Goal: Information Seeking & Learning: Learn about a topic

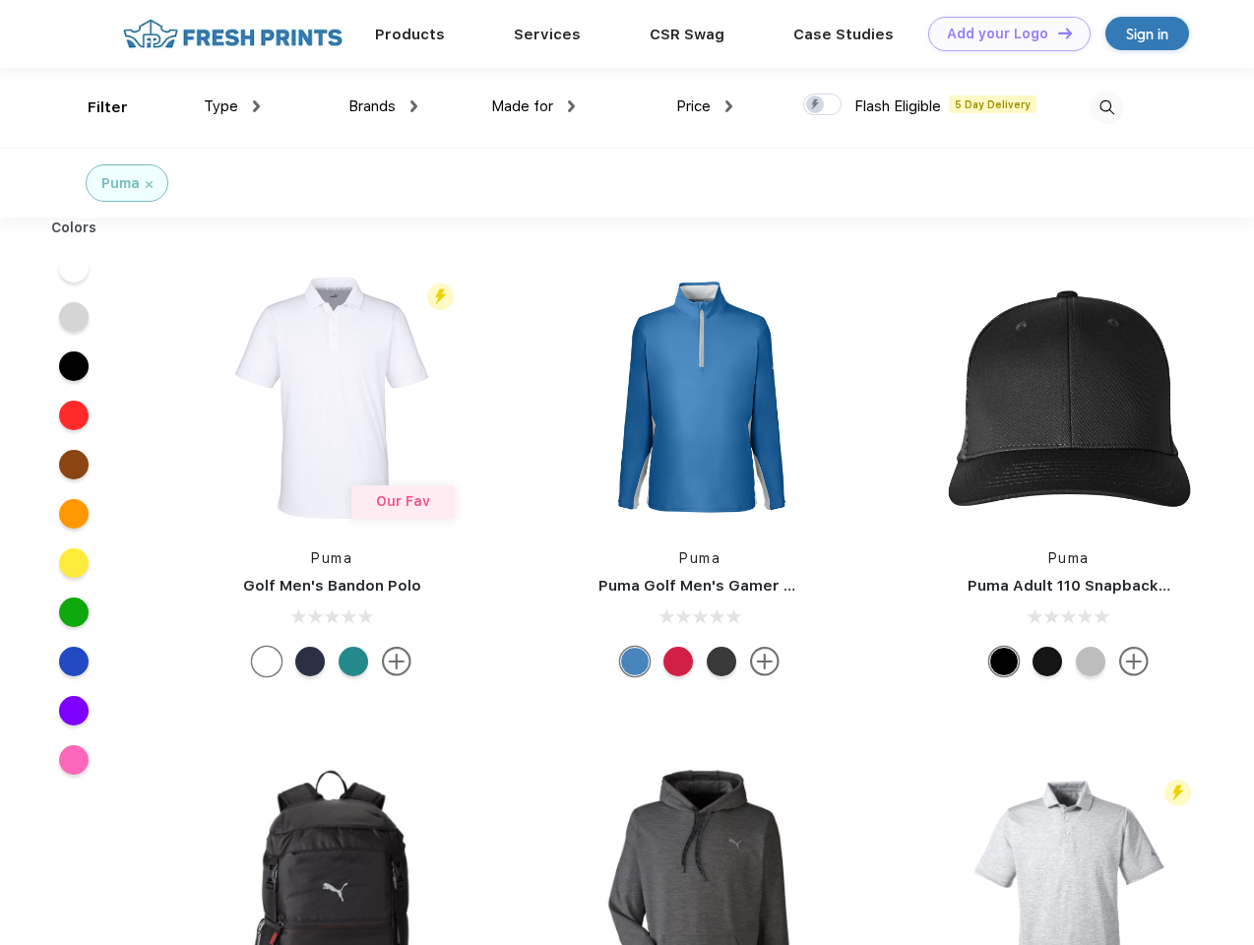
click at [1002, 33] on link "Add your Logo Design Tool" at bounding box center [1009, 34] width 162 height 34
click at [0, 0] on div "Design Tool" at bounding box center [0, 0] width 0 height 0
click at [1056, 32] on link "Add your Logo Design Tool" at bounding box center [1009, 34] width 162 height 34
click at [94, 107] on div "Filter" at bounding box center [108, 107] width 40 height 23
click at [232, 106] on span "Type" at bounding box center [221, 106] width 34 height 18
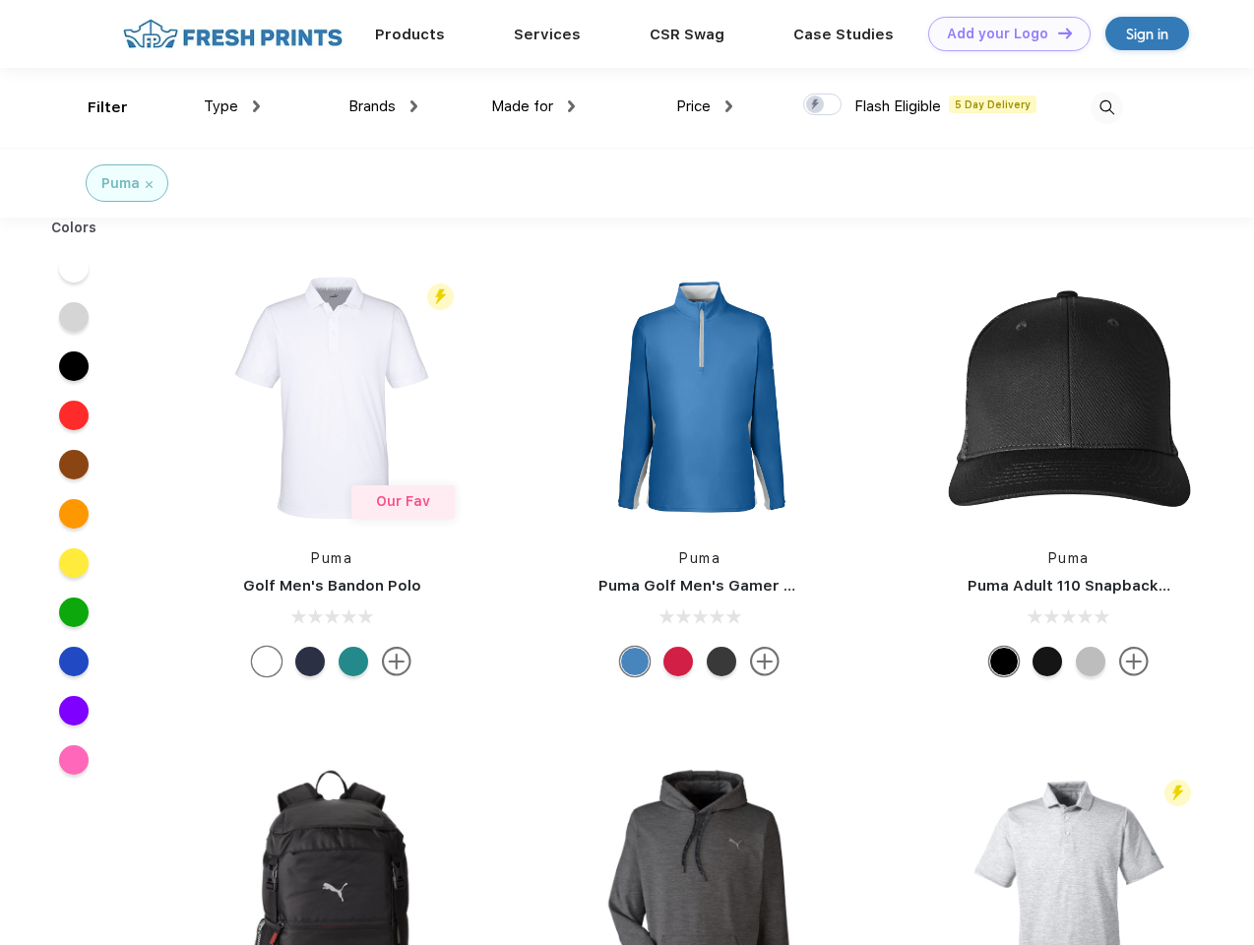
click at [383, 106] on span "Brands" at bounding box center [371, 106] width 47 height 18
click at [533, 106] on span "Made for" at bounding box center [522, 106] width 62 height 18
click at [705, 106] on span "Price" at bounding box center [693, 106] width 34 height 18
click at [823, 105] on div at bounding box center [822, 104] width 38 height 22
click at [816, 105] on input "checkbox" at bounding box center [809, 99] width 13 height 13
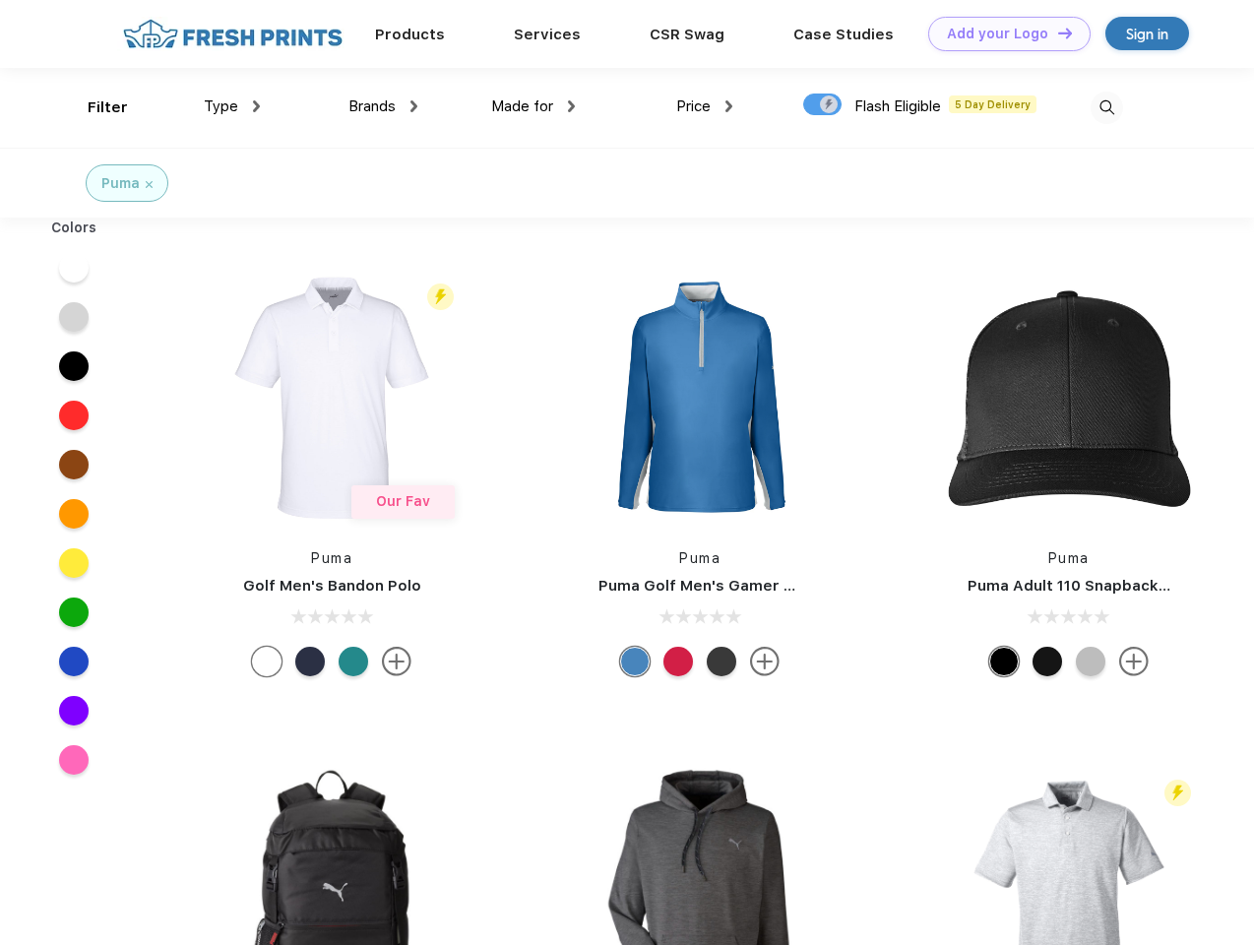
click at [1106, 107] on img at bounding box center [1106, 108] width 32 height 32
